Goal: Task Accomplishment & Management: Use online tool/utility

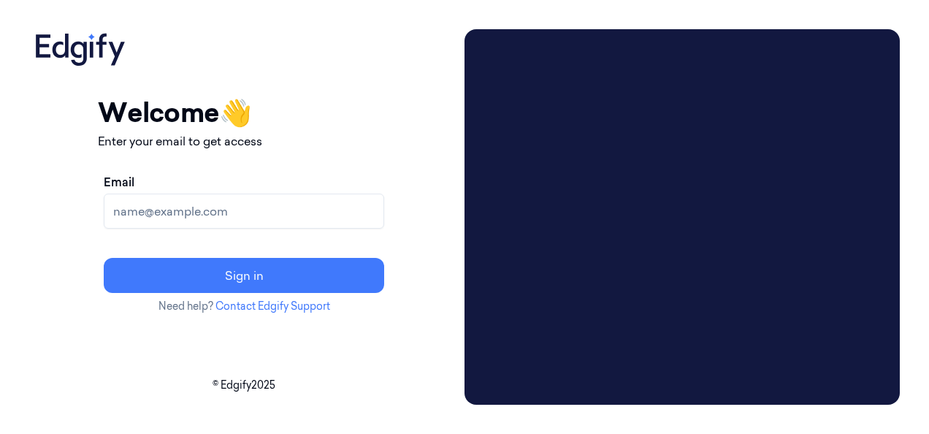
click at [265, 207] on input "Email" at bounding box center [244, 211] width 281 height 35
type input "[PERSON_NAME][EMAIL_ADDRESS][PERSON_NAME][DOMAIN_NAME]"
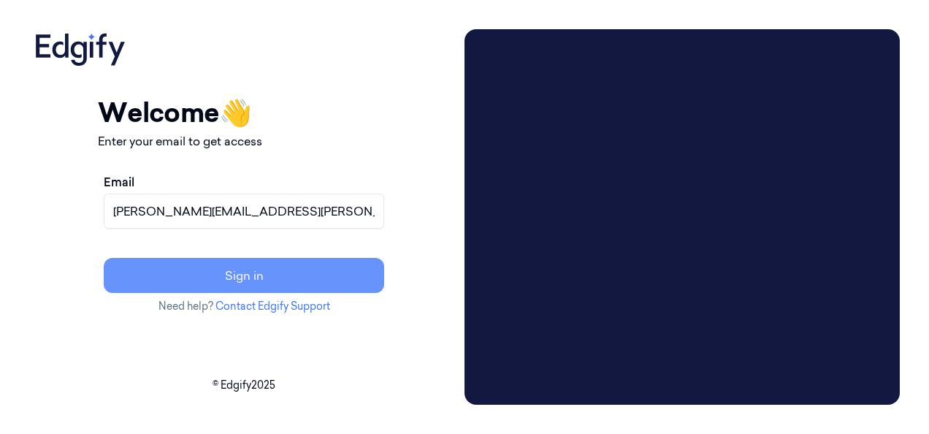
click at [297, 271] on button "Sign in" at bounding box center [244, 275] width 281 height 35
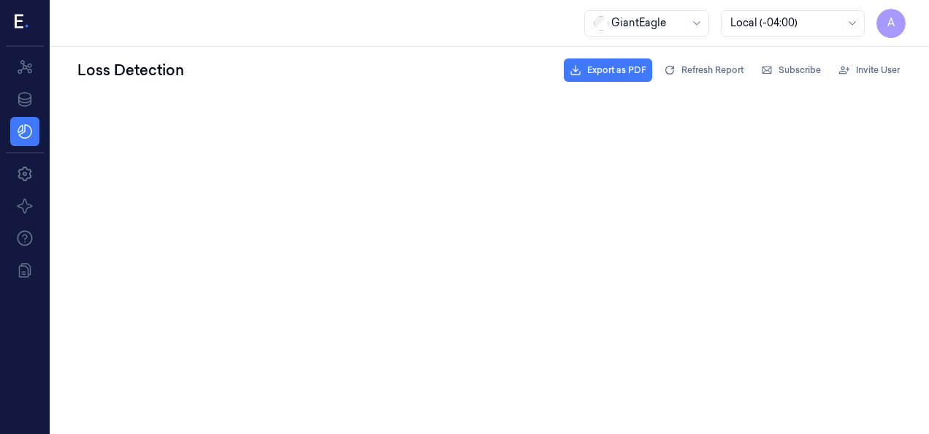
click at [866, 99] on html at bounding box center [490, 97] width 878 height 6
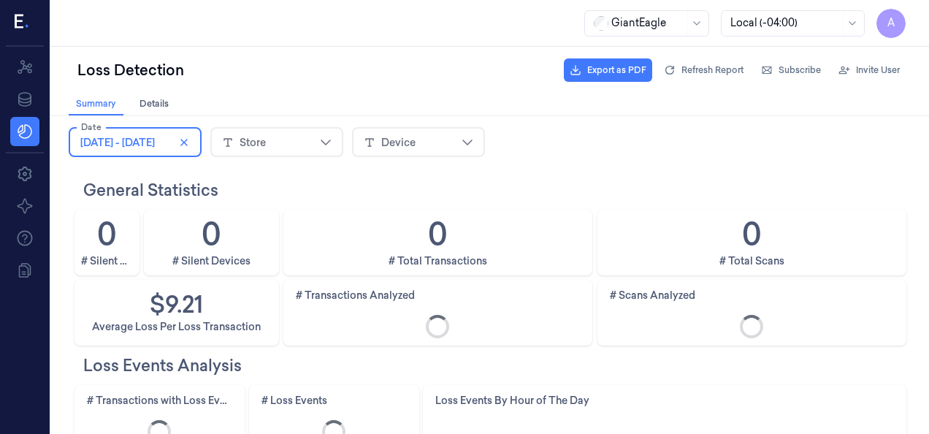
click at [916, 126] on div "Date [DATE] - [DATE] Store Device To pick up a draggable item, press the space …" at bounding box center [490, 142] width 878 height 53
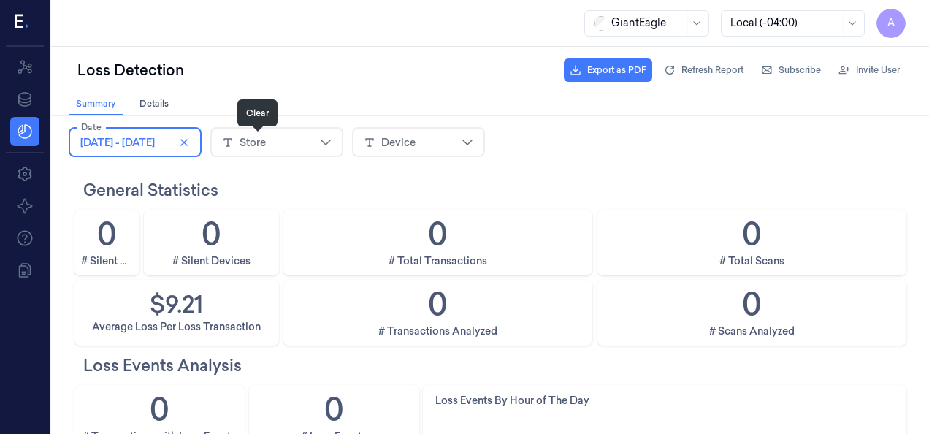
click at [190, 139] on icon "close icon" at bounding box center [184, 143] width 12 height 12
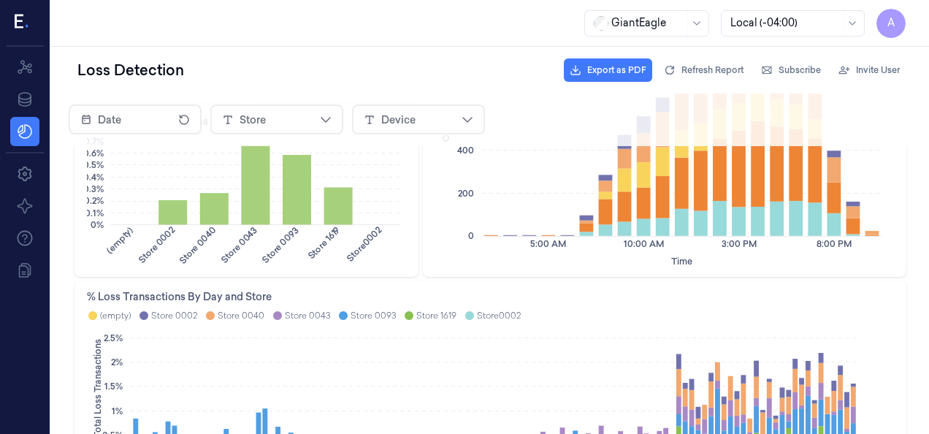
scroll to position [438, 0]
